Goal: Information Seeking & Learning: Learn about a topic

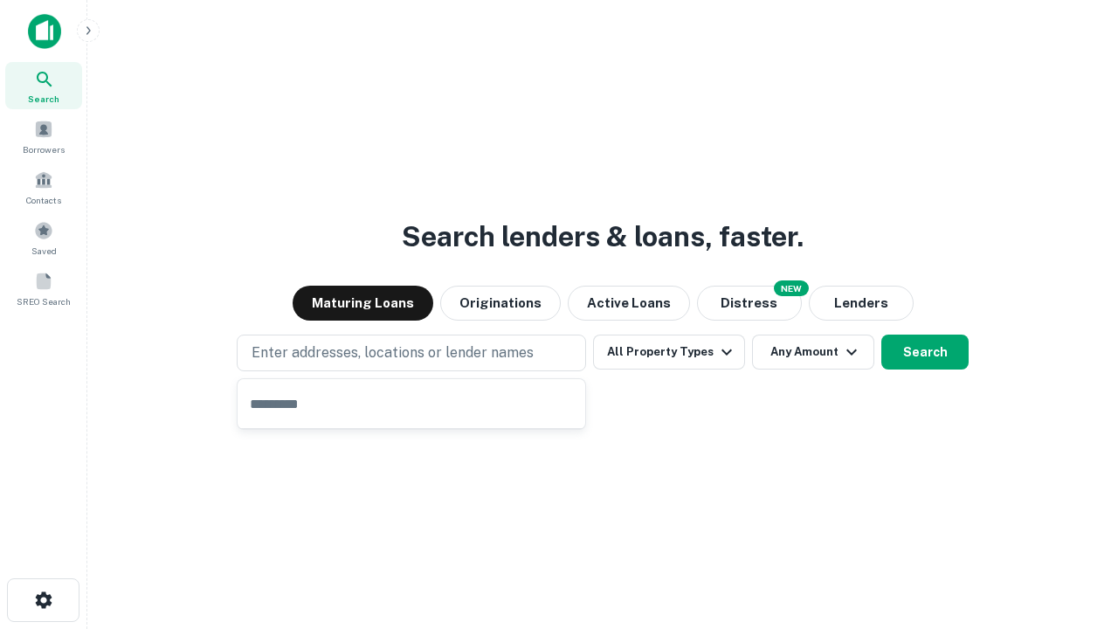
type input "**********"
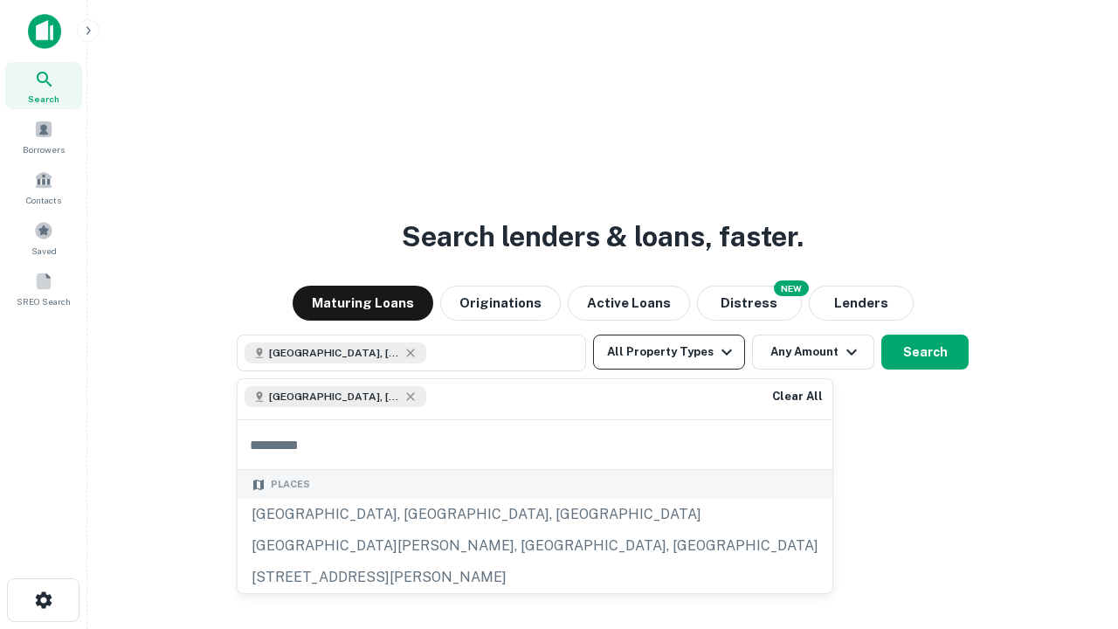
click at [669, 352] on button "All Property Types" at bounding box center [669, 351] width 152 height 35
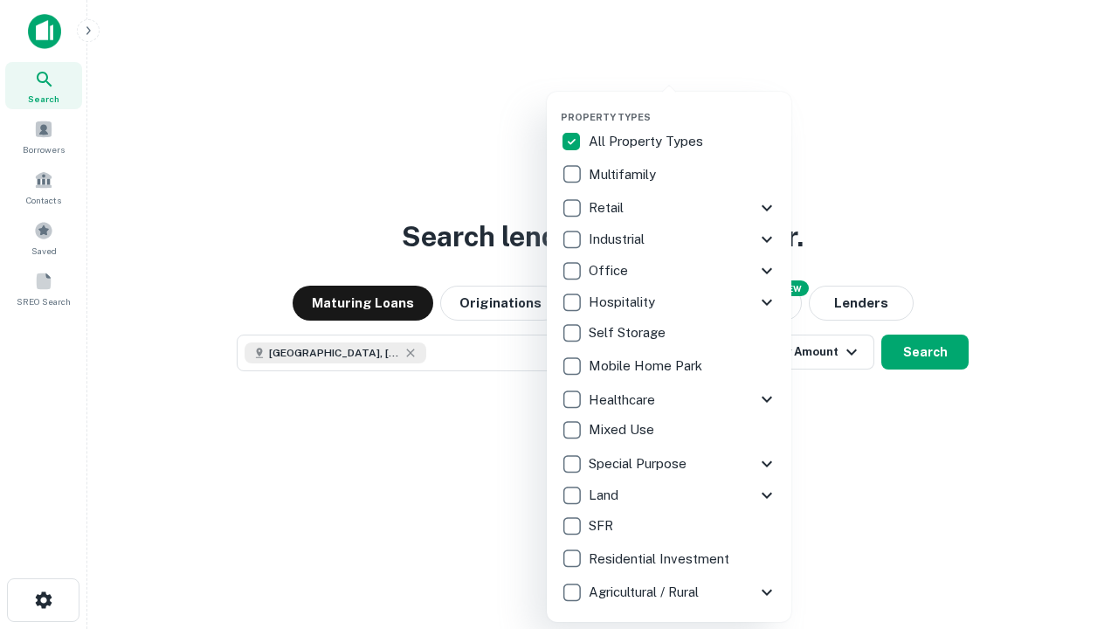
click at [683, 106] on button "button" at bounding box center [683, 106] width 245 height 1
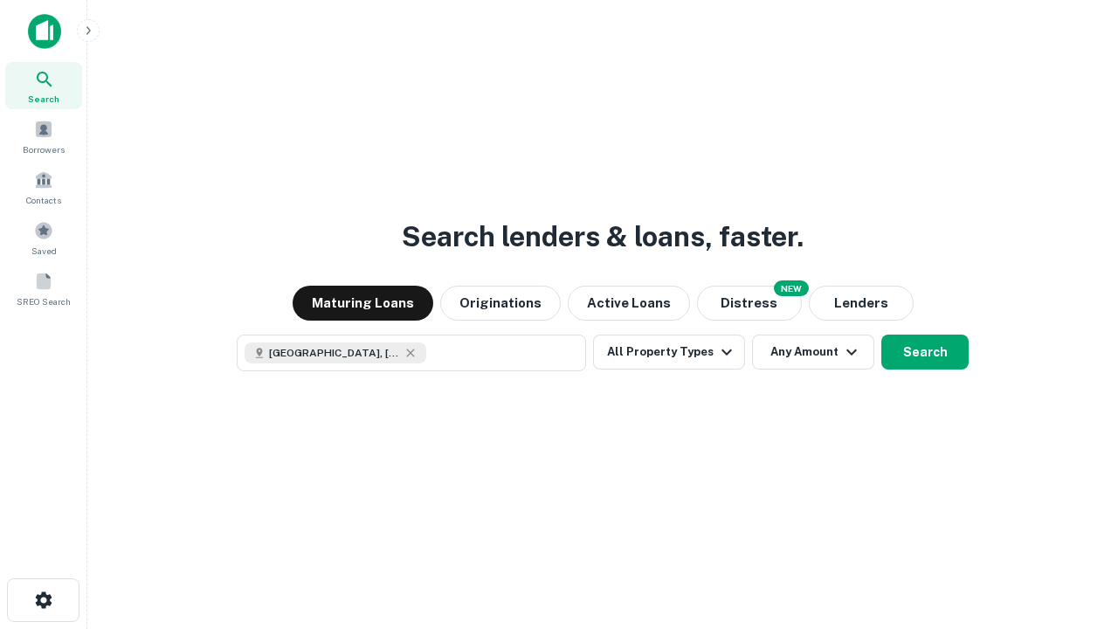
scroll to position [28, 0]
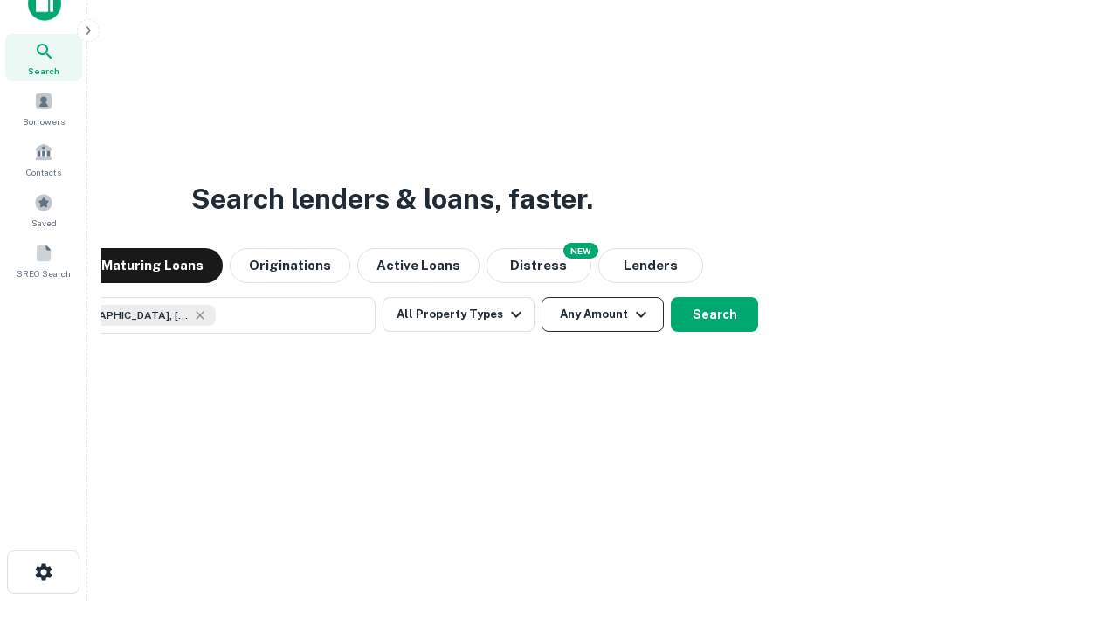
click at [541, 297] on button "Any Amount" at bounding box center [602, 314] width 122 height 35
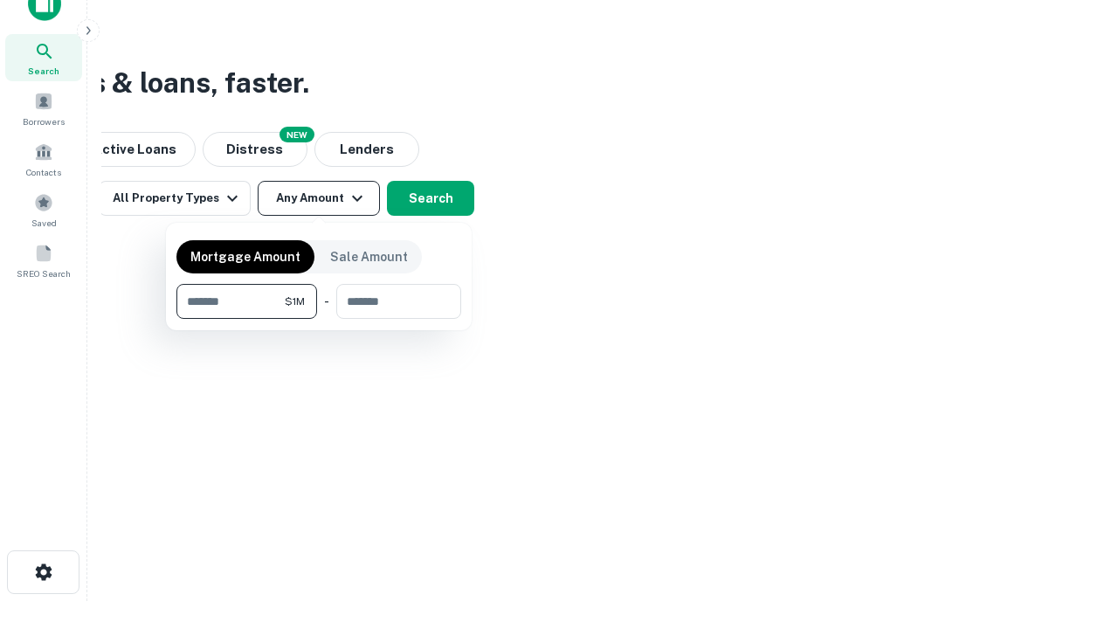
type input "*******"
click at [319, 319] on button "button" at bounding box center [318, 319] width 285 height 1
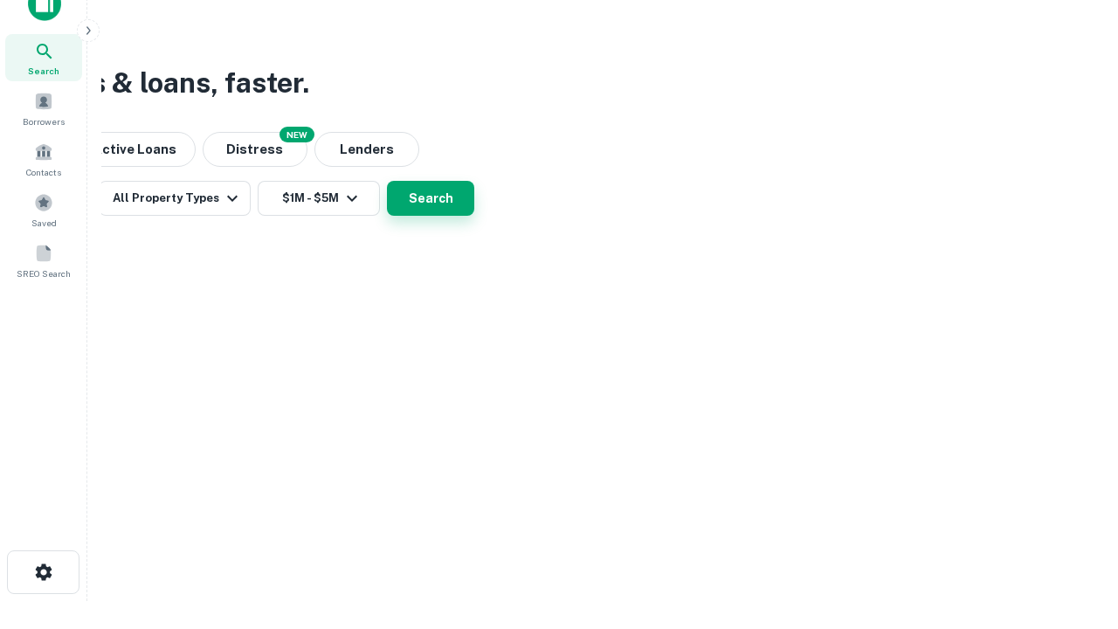
click at [474, 216] on button "Search" at bounding box center [430, 198] width 87 height 35
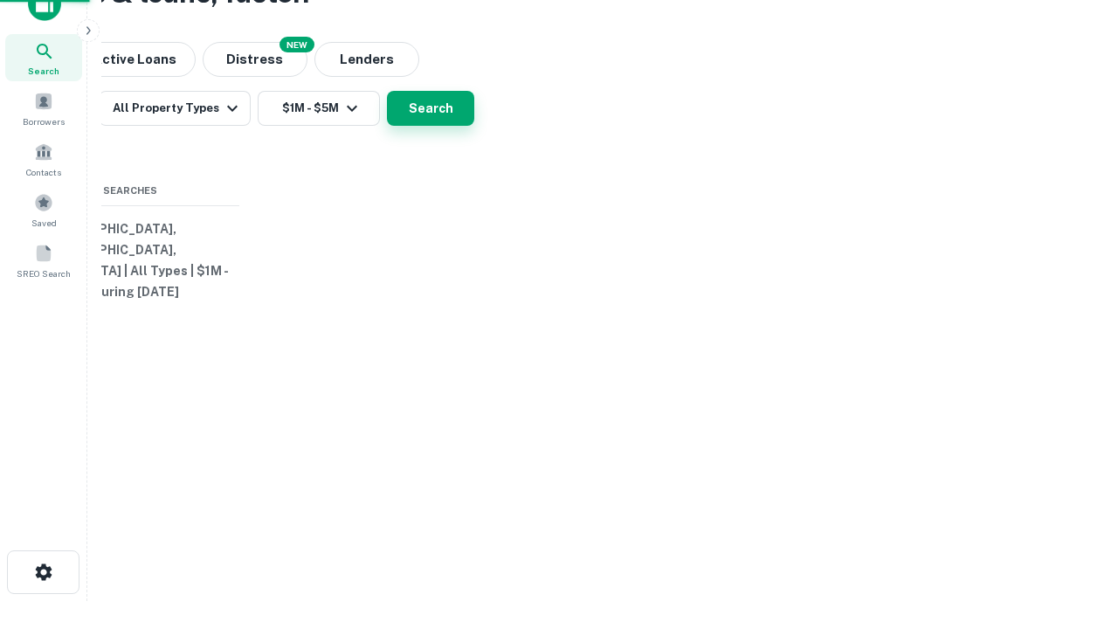
scroll to position [0, 322]
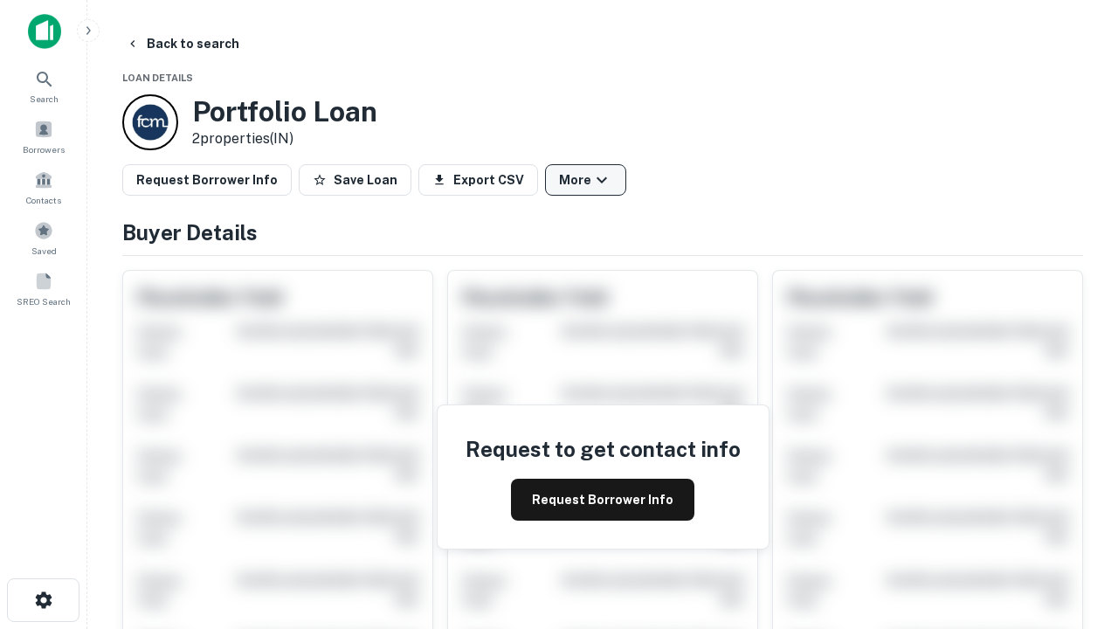
click at [585, 180] on button "More" at bounding box center [585, 179] width 81 height 31
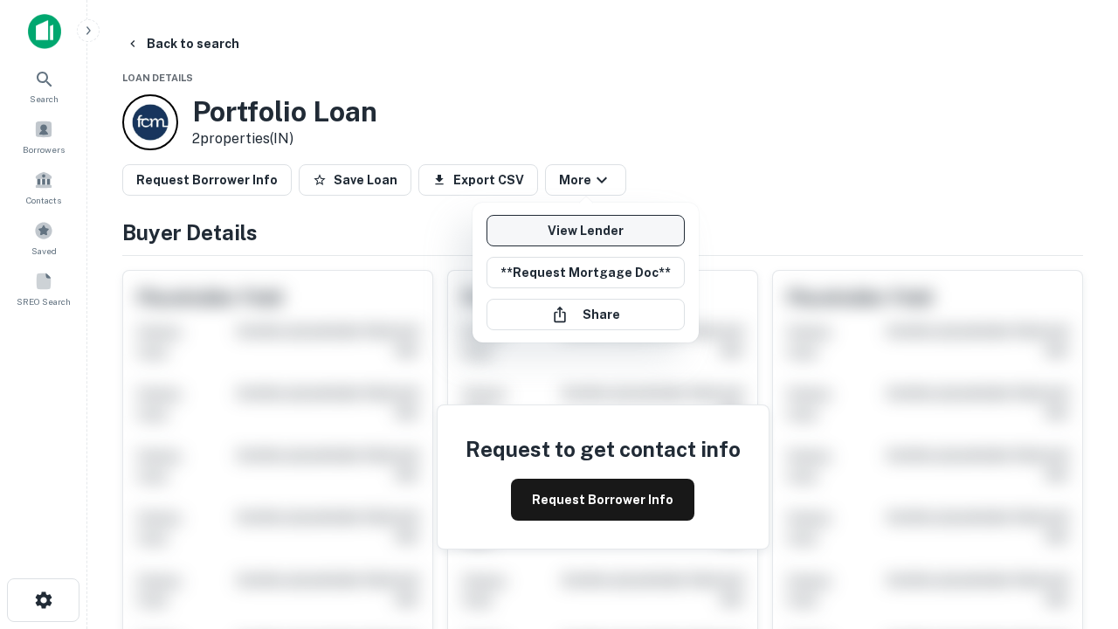
click at [585, 231] on link "View Lender" at bounding box center [585, 230] width 198 height 31
